Goal: Task Accomplishment & Management: Manage account settings

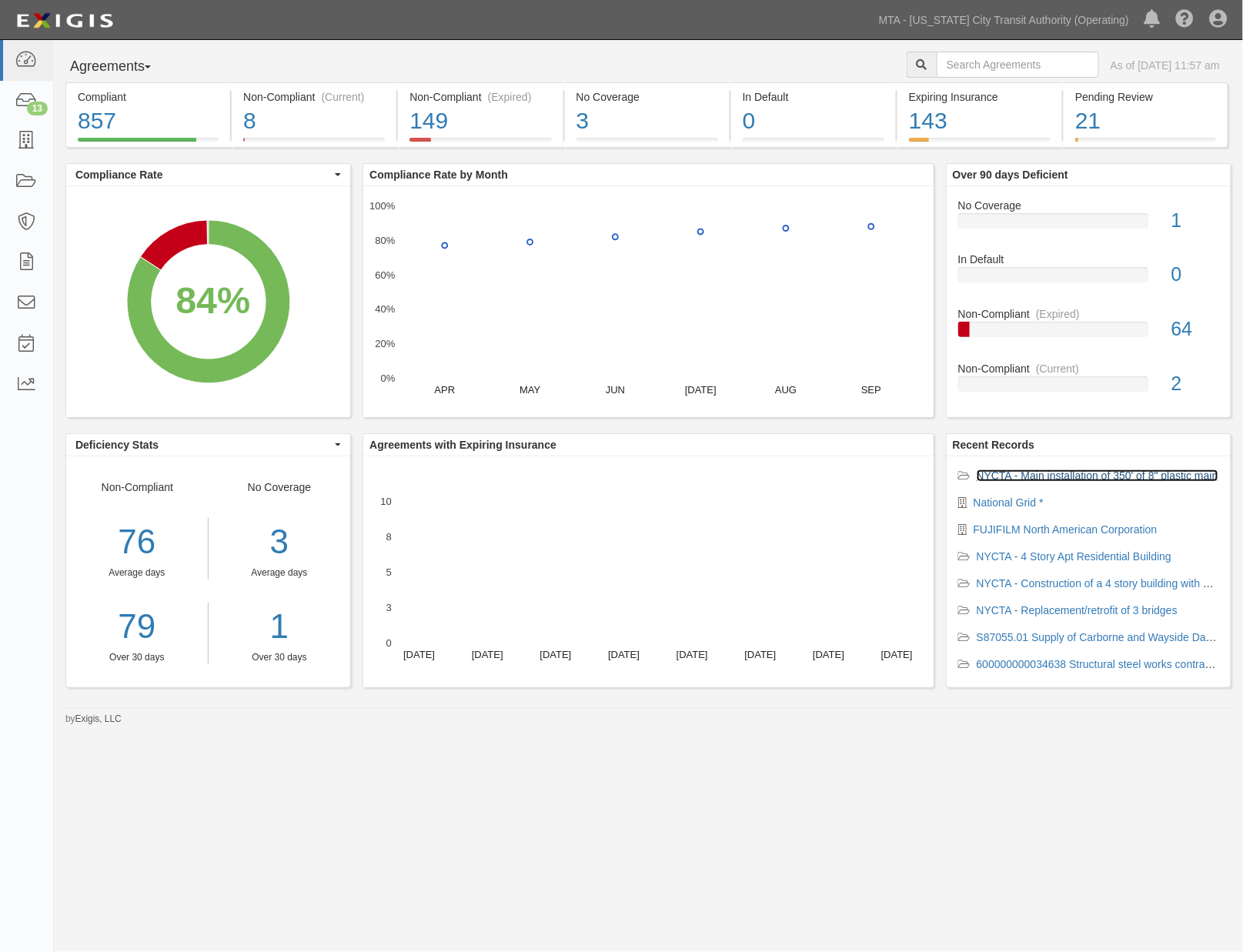
click at [1039, 475] on link "NYCTA - Main installation of 350' of 8" plastic main" at bounding box center [1097, 475] width 242 height 12
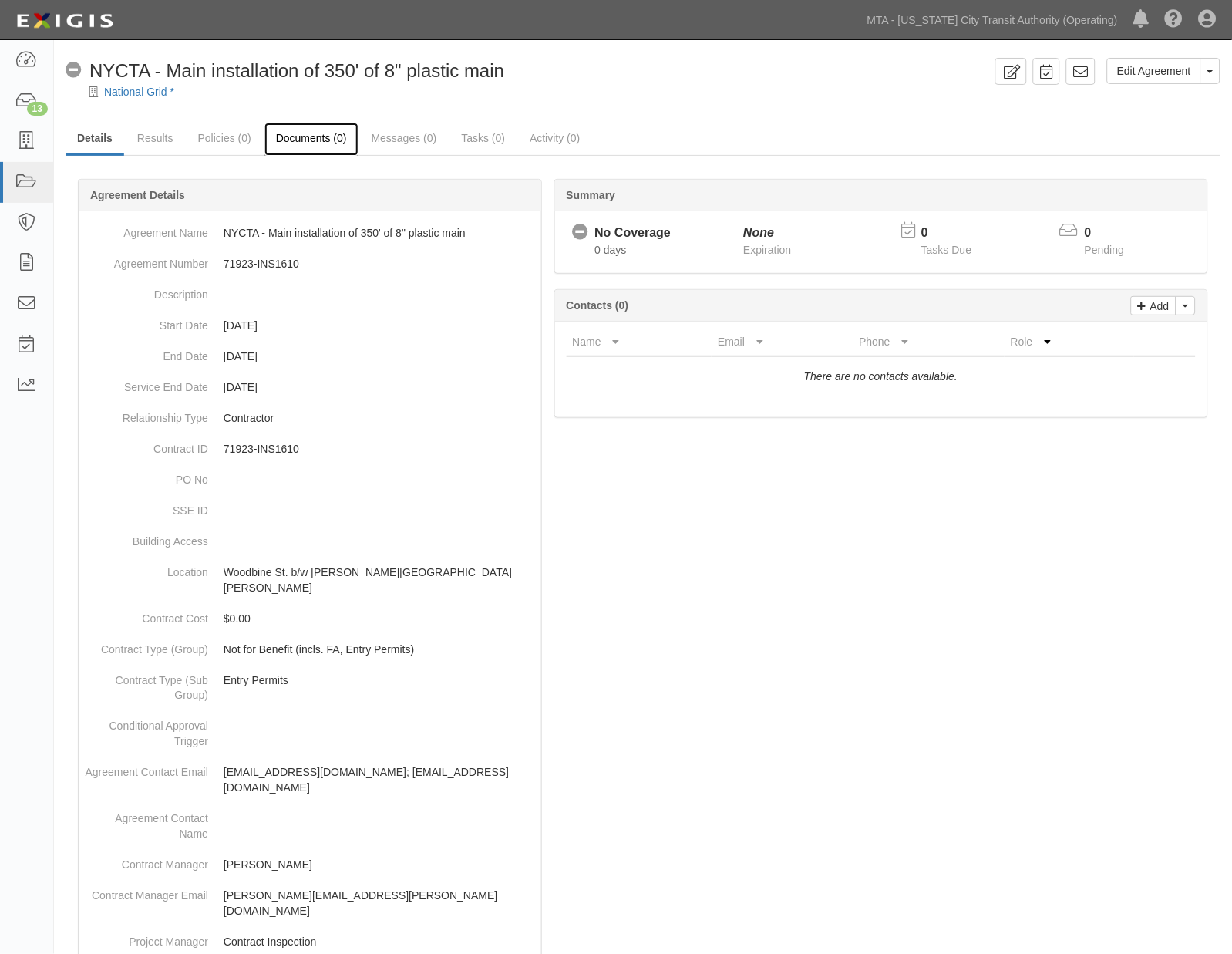
click at [326, 136] on link "Documents (0)" at bounding box center [312, 139] width 94 height 33
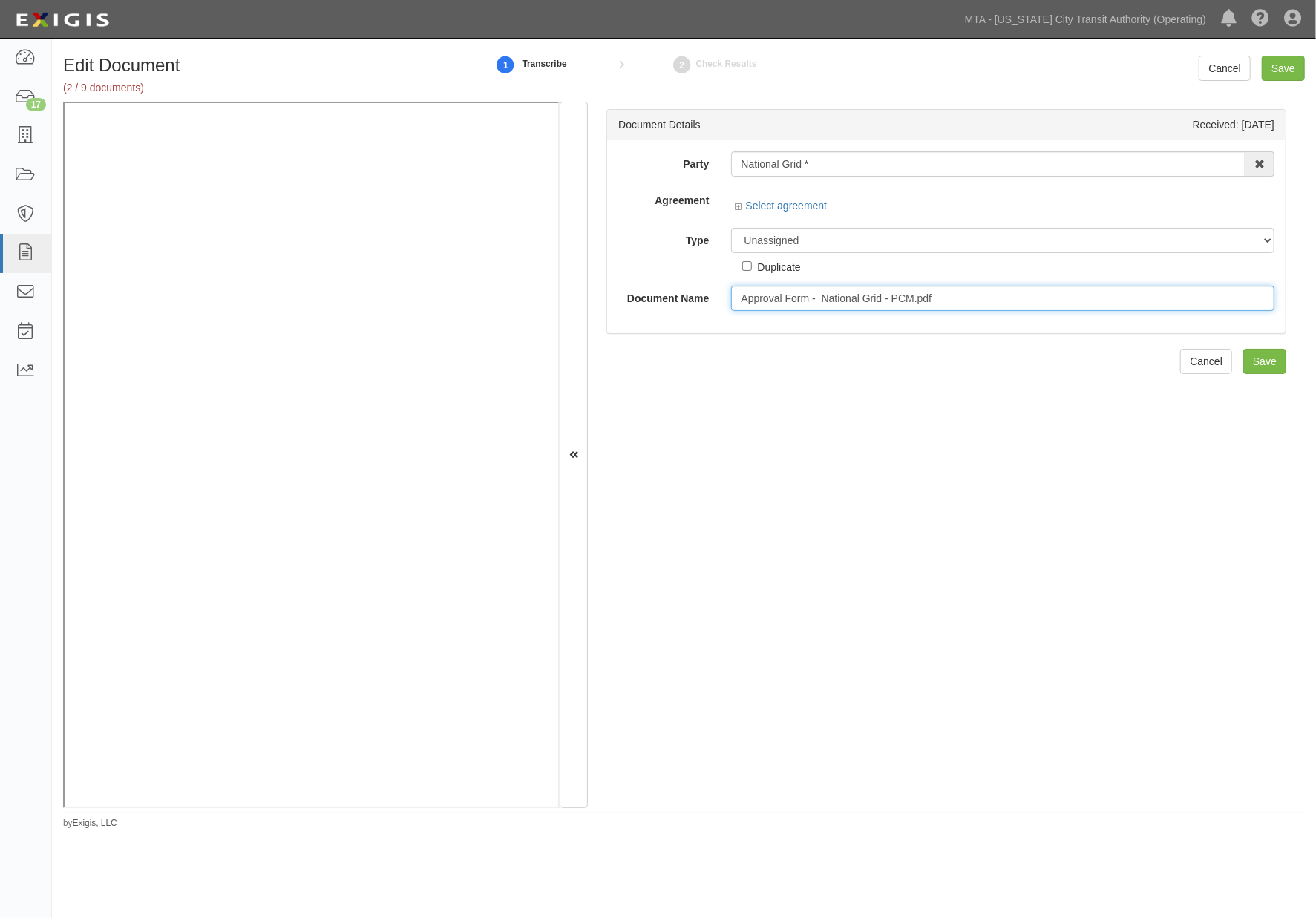
click at [950, 299] on input "Approval Form - National Grid - PCM.pdf" at bounding box center [1002, 298] width 543 height 25
click at [958, 300] on input "Approval Form - National Grid - PCM.pdf" at bounding box center [1002, 298] width 543 height 25
drag, startPoint x: 953, startPoint y: 299, endPoint x: 914, endPoint y: 293, distance: 39.5
click at [914, 293] on input "Approval Form - National Grid - PCM.pdf" at bounding box center [1002, 298] width 543 height 25
type input "Approval Form - National Grid - PCM."
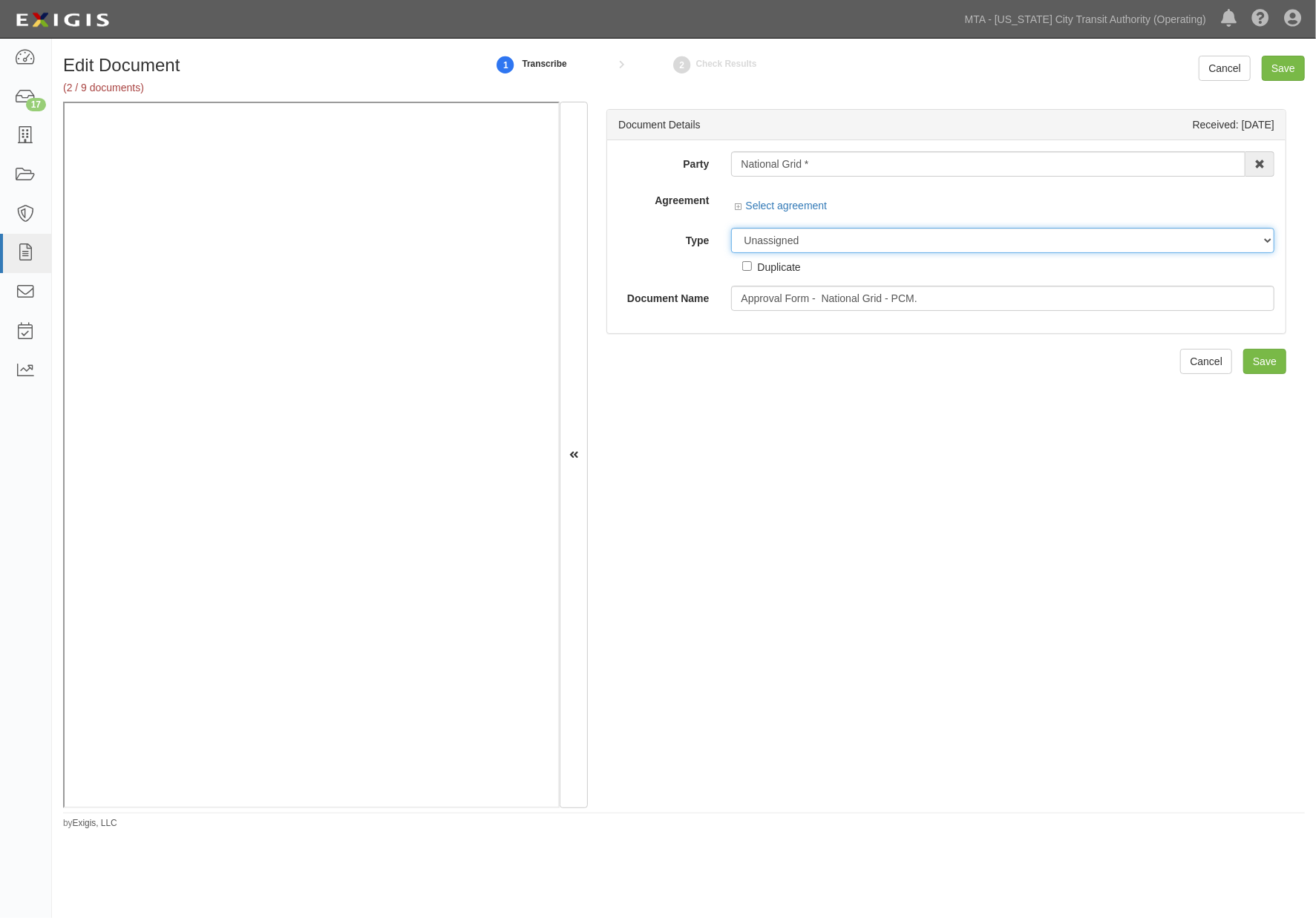
click at [836, 241] on select "Unassigned Binder Cancellation Notice Certificate Contract Endorsement Insuranc…" at bounding box center [1002, 240] width 543 height 25
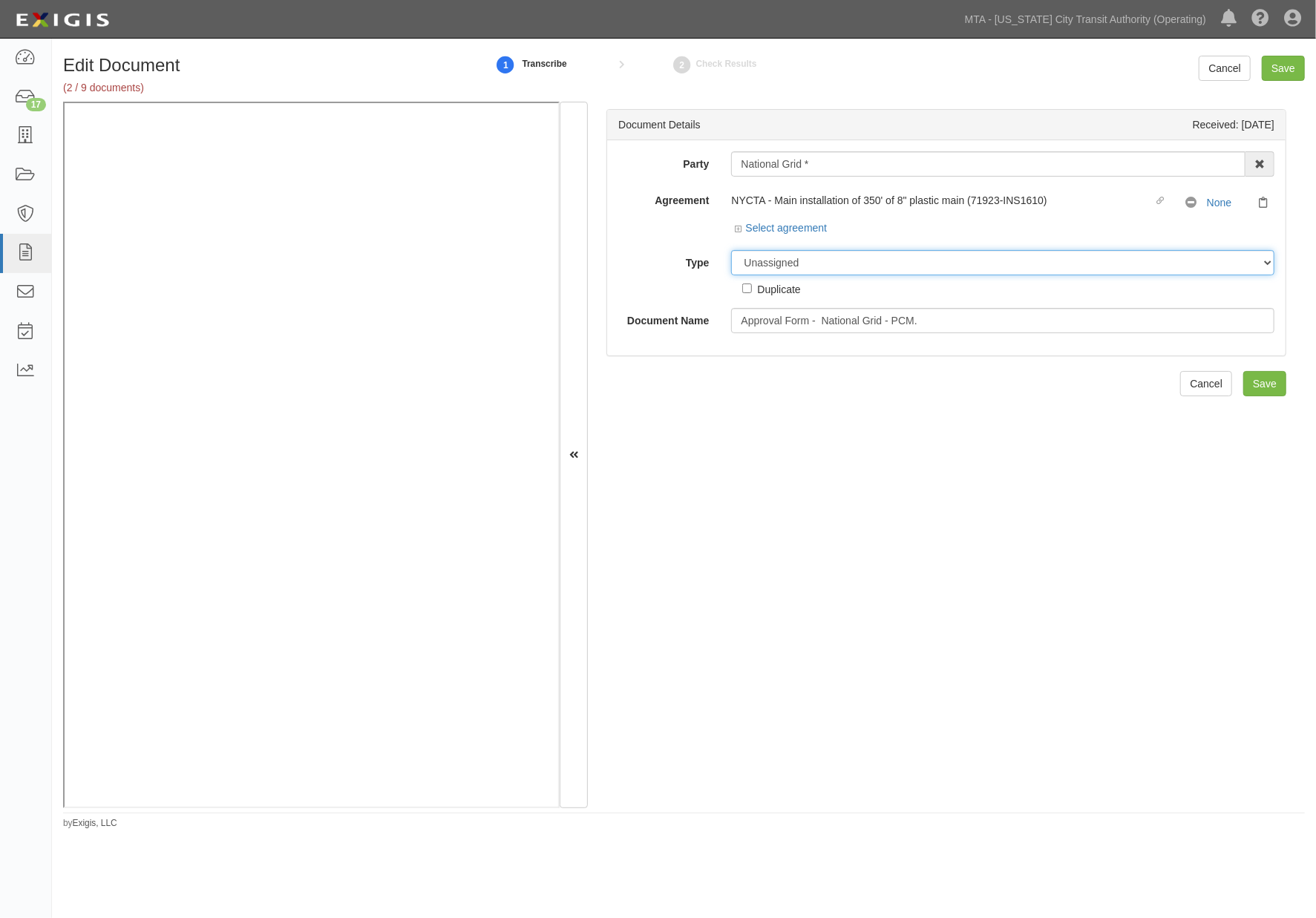
select select "OtherDetail"
click at [731, 251] on select "Unassigned Binder Cancellation Notice Certificate Contract Endorsement Insuranc…" at bounding box center [1002, 262] width 543 height 25
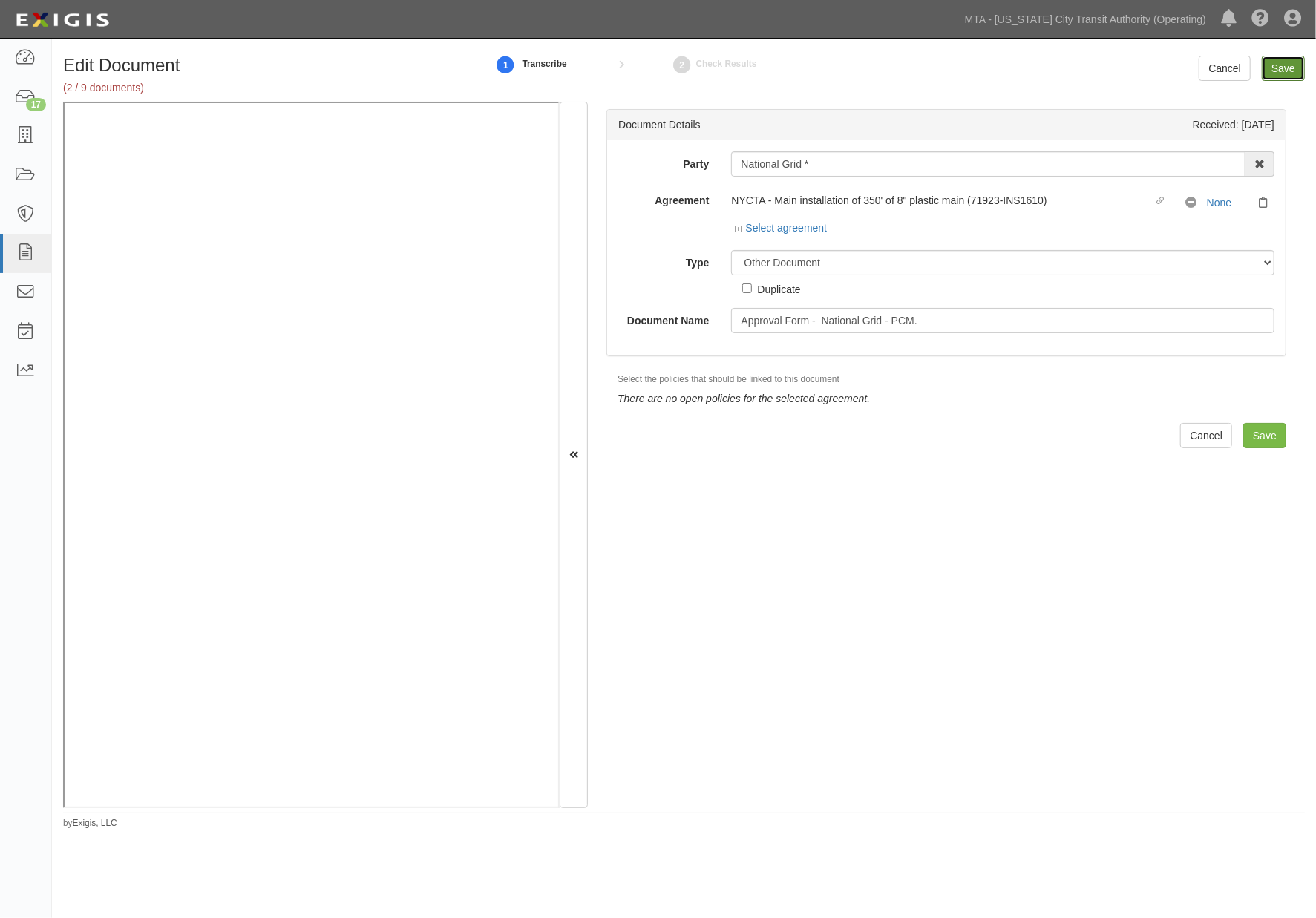
click at [1284, 62] on input "Save" at bounding box center [1283, 68] width 43 height 25
